Goal: Information Seeking & Learning: Learn about a topic

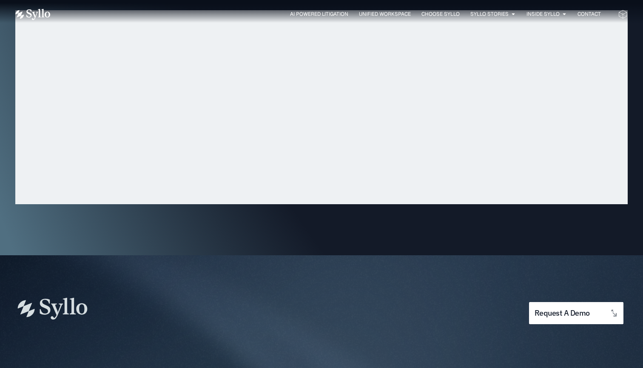
scroll to position [2192, 0]
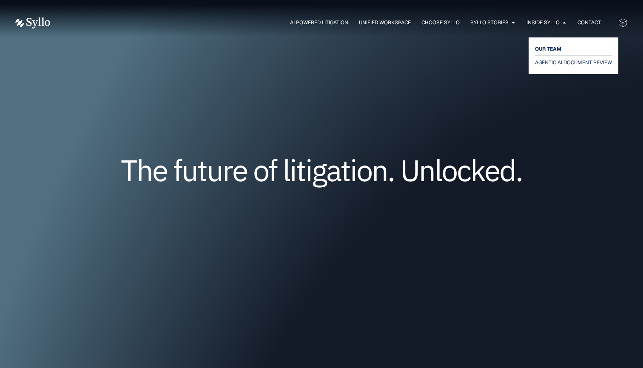
click at [549, 48] on span "OUR TEAM" at bounding box center [548, 49] width 26 height 10
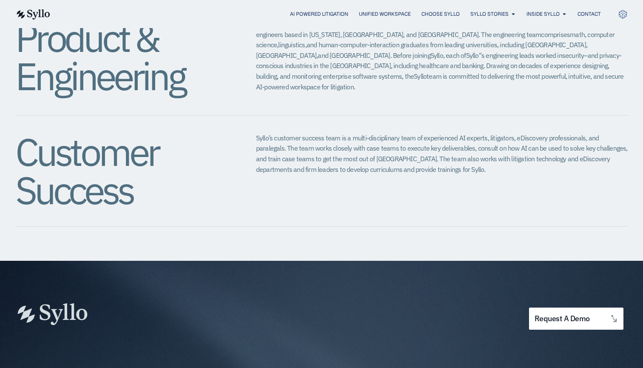
scroll to position [937, 0]
click at [342, 14] on span "AI Powered Litigation" at bounding box center [319, 14] width 58 height 8
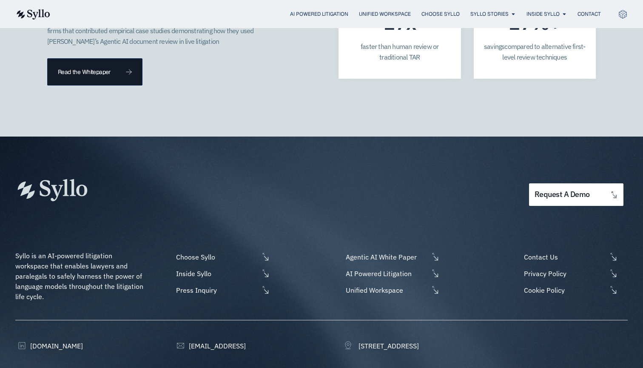
scroll to position [2460, 0]
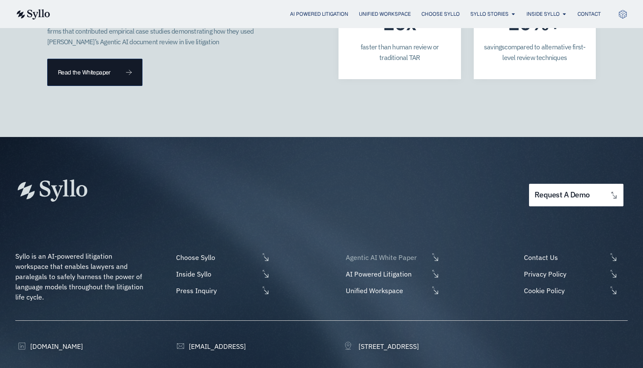
click at [378, 252] on span "Agentic AI White Paper" at bounding box center [386, 257] width 85 height 10
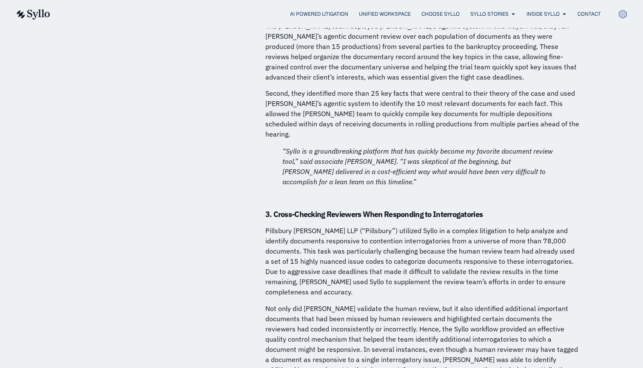
scroll to position [5528, 0]
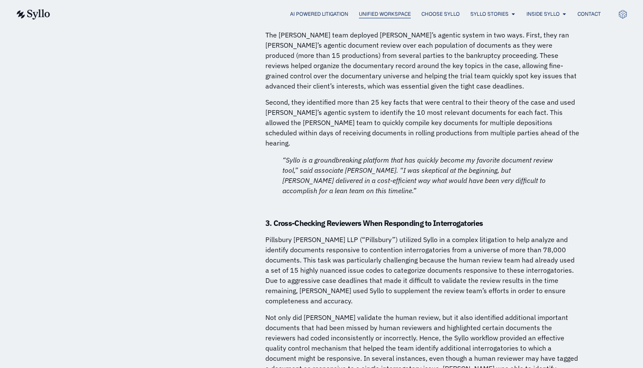
click at [408, 15] on span "Unified Workspace" at bounding box center [385, 14] width 52 height 8
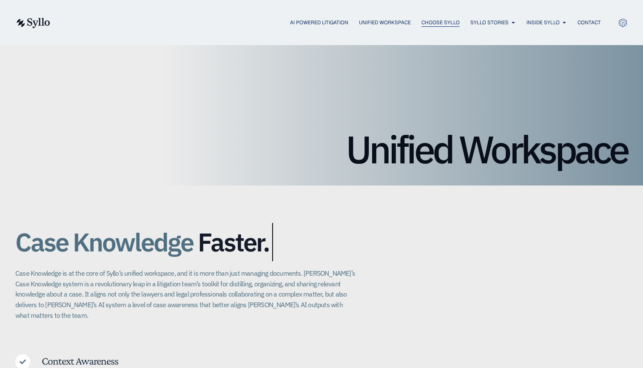
click at [455, 23] on span "Choose Syllo" at bounding box center [440, 23] width 38 height 8
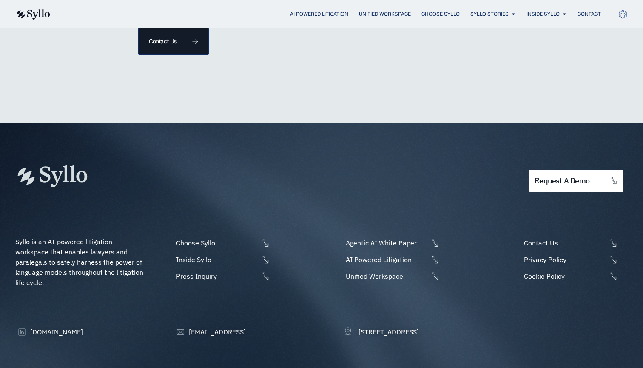
scroll to position [2024, 0]
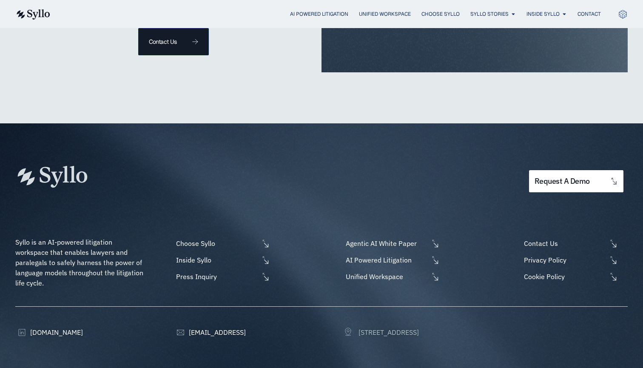
click at [379, 327] on span "[STREET_ADDRESS]" at bounding box center [387, 332] width 62 height 10
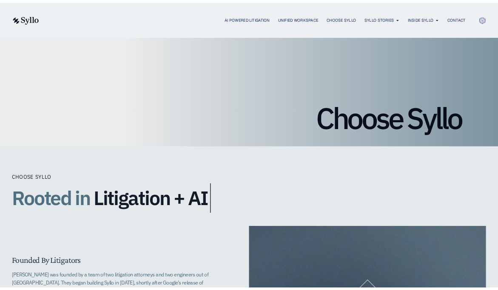
scroll to position [0, 0]
